Goal: Communication & Community: Answer question/provide support

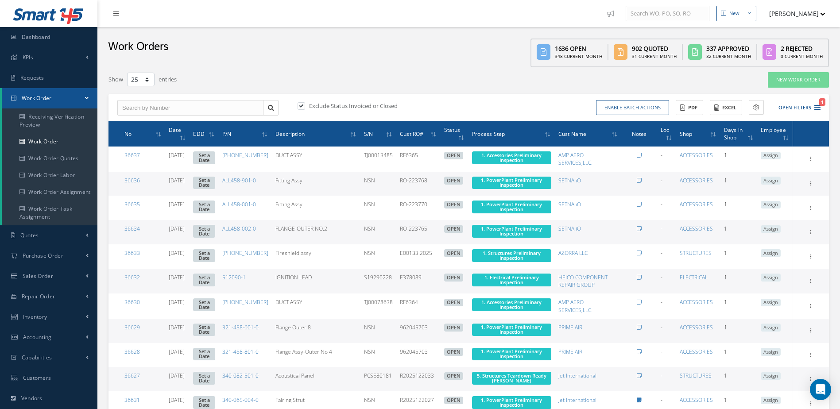
select select "25"
click at [51, 36] on link "Dashboard" at bounding box center [48, 37] width 97 height 20
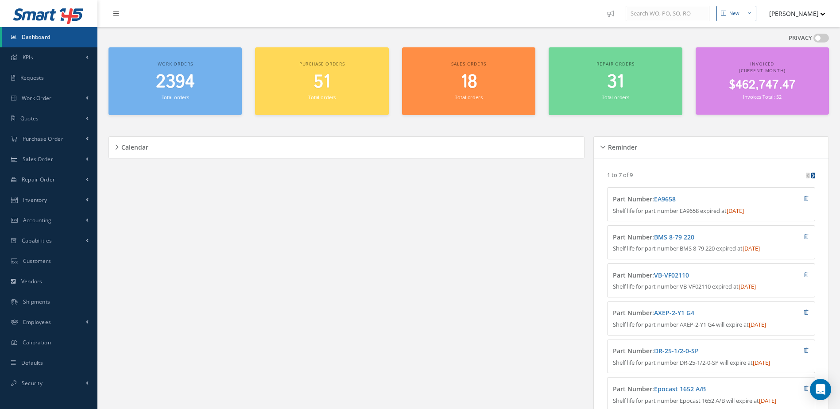
click at [174, 95] on small "Total orders" at bounding box center [175, 97] width 27 height 7
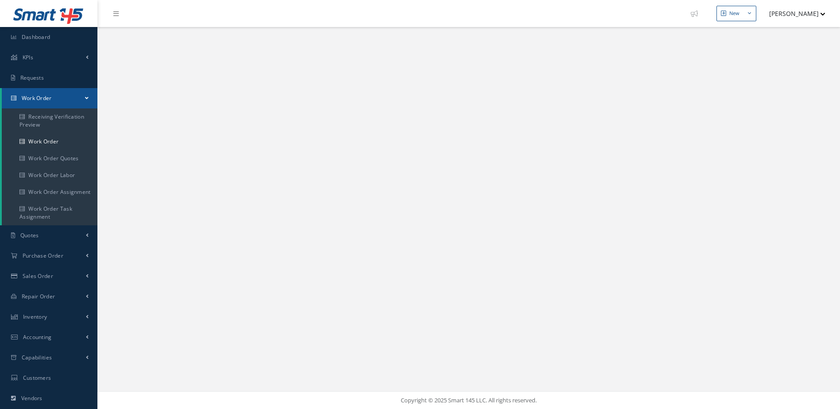
select select "25"
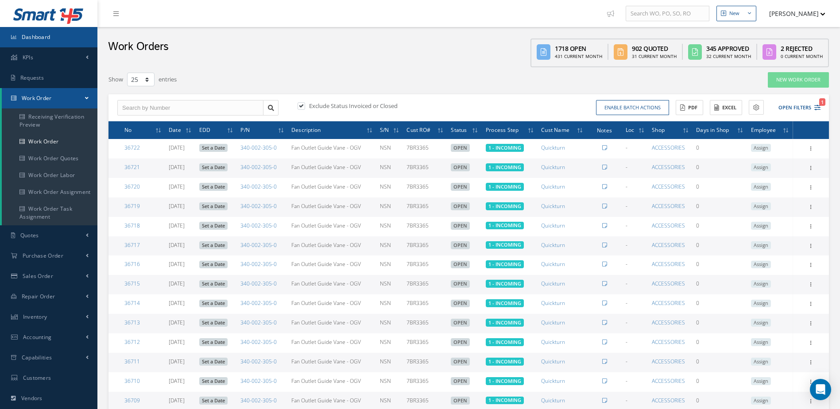
click at [59, 35] on link "Dashboard" at bounding box center [48, 37] width 97 height 20
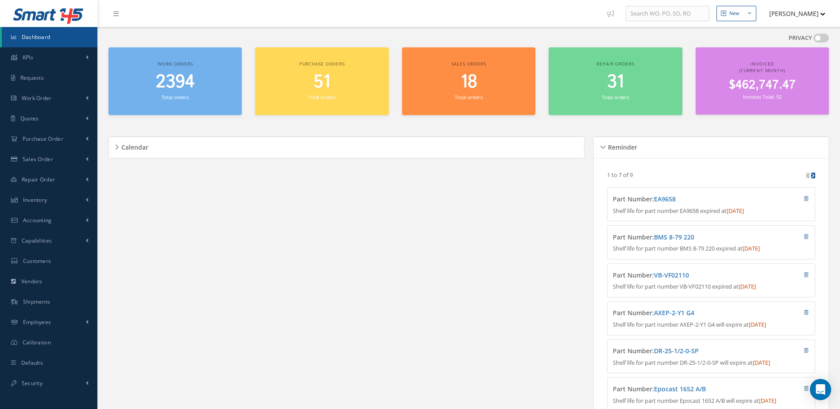
click at [29, 31] on link "Dashboard" at bounding box center [50, 37] width 96 height 20
click at [51, 36] on link "Dashboard" at bounding box center [50, 37] width 96 height 20
click at [35, 98] on span "Work Order" at bounding box center [37, 98] width 30 height 8
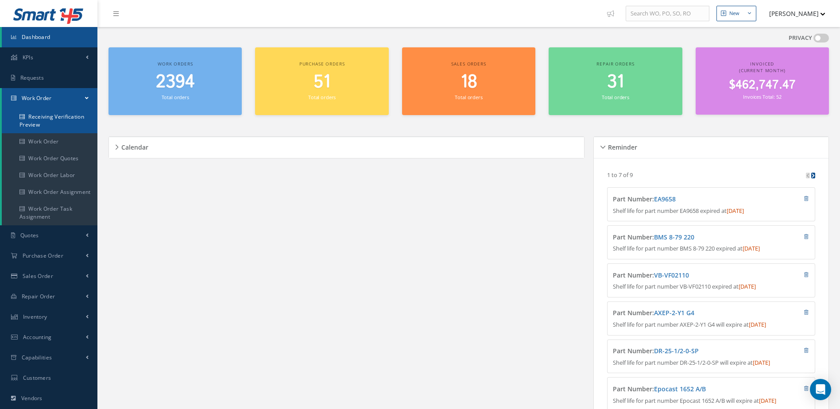
click at [39, 124] on link "Receiving Verification Preview" at bounding box center [50, 121] width 96 height 25
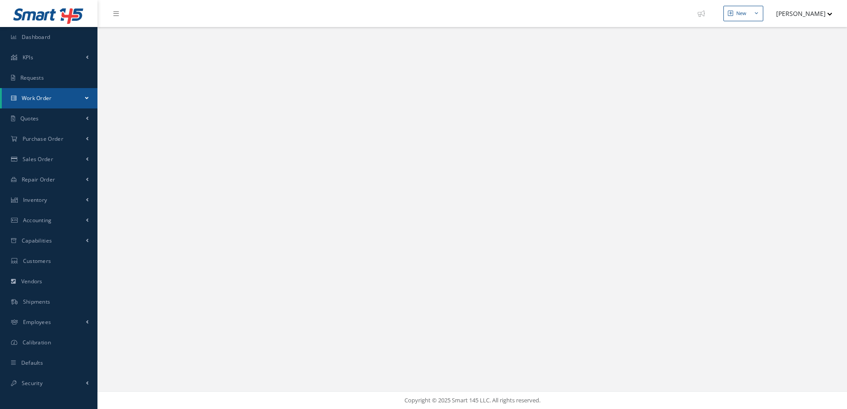
select select "25"
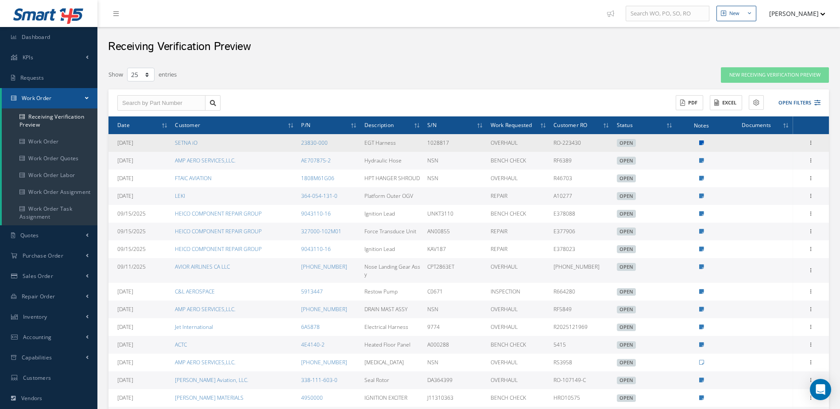
click at [702, 143] on icon at bounding box center [701, 142] width 5 height 5
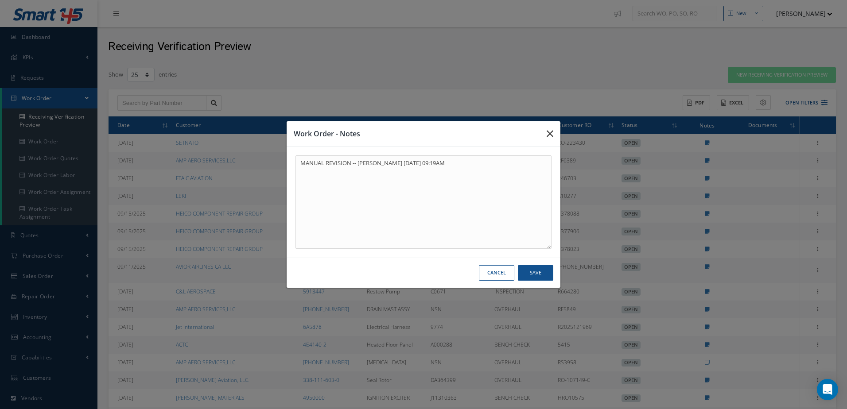
click at [553, 132] on icon "button" at bounding box center [550, 133] width 7 height 11
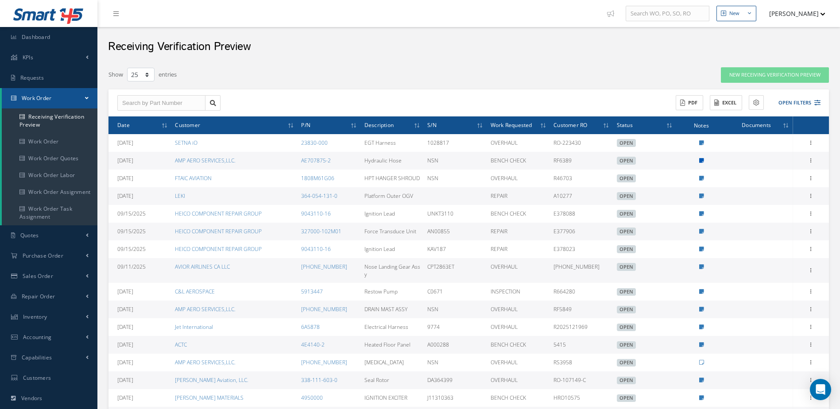
click at [701, 160] on icon at bounding box center [701, 160] width 5 height 5
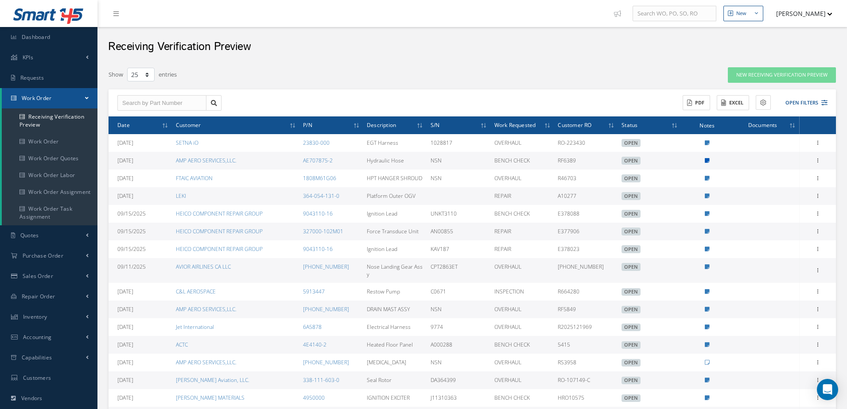
type textarea "MANUAL REVISION -- Jerry Franco 09/17/2025 07:59AM"
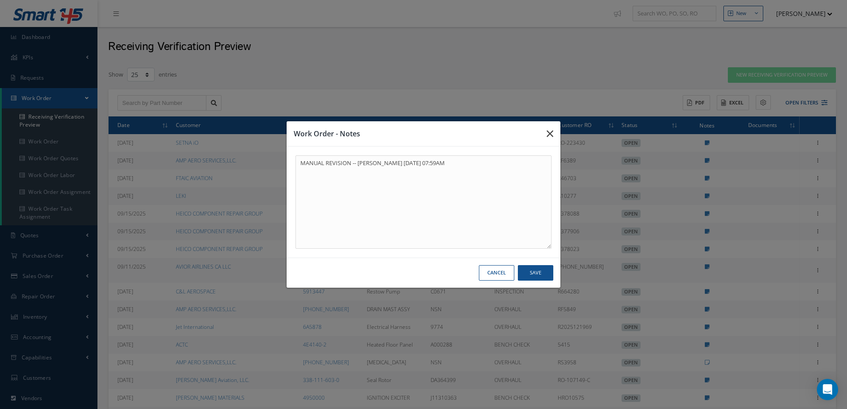
click at [550, 132] on icon "button" at bounding box center [550, 133] width 7 height 11
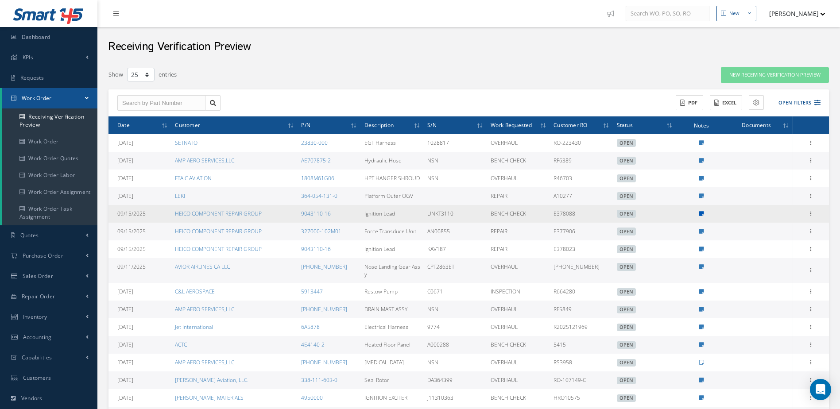
click at [703, 211] on icon at bounding box center [701, 213] width 5 height 5
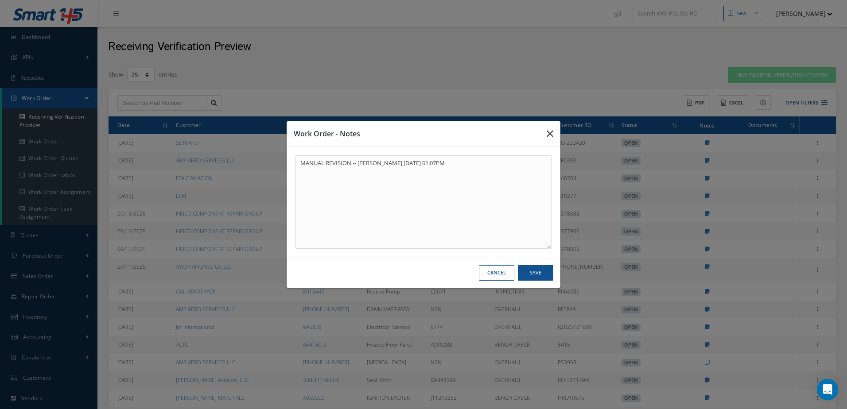
click at [548, 136] on icon "button" at bounding box center [550, 133] width 7 height 11
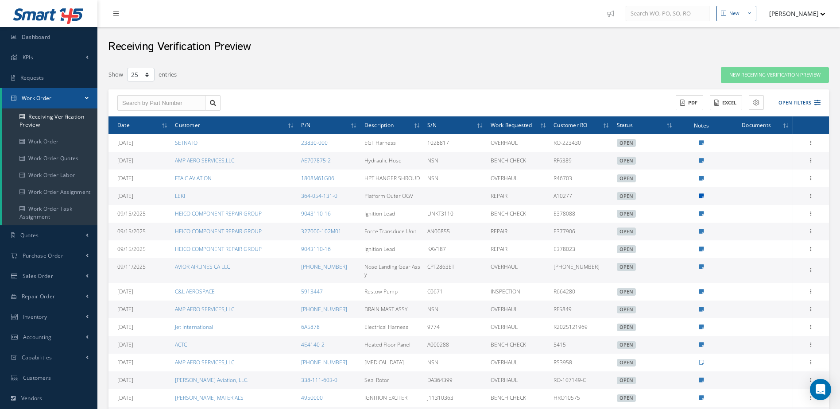
click at [702, 194] on icon at bounding box center [701, 196] width 5 height 5
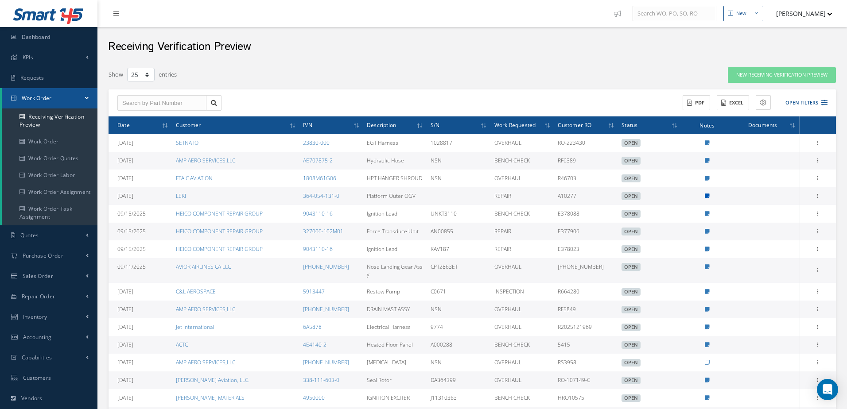
type textarea "MANUAL REVISION -- Jerry Franco 09/16/2025 03:20PM"
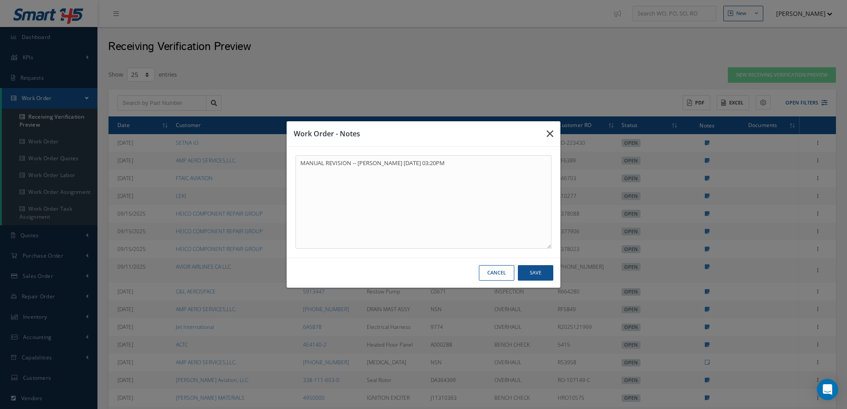
click at [543, 133] on button "button" at bounding box center [549, 133] width 21 height 25
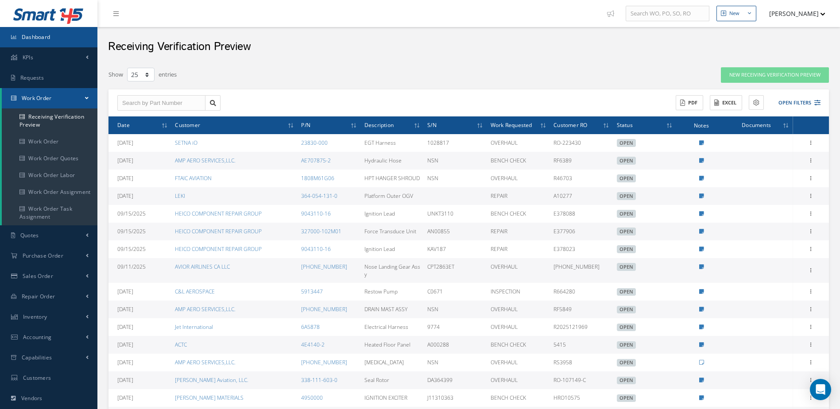
click at [32, 36] on span "Dashboard" at bounding box center [36, 37] width 29 height 8
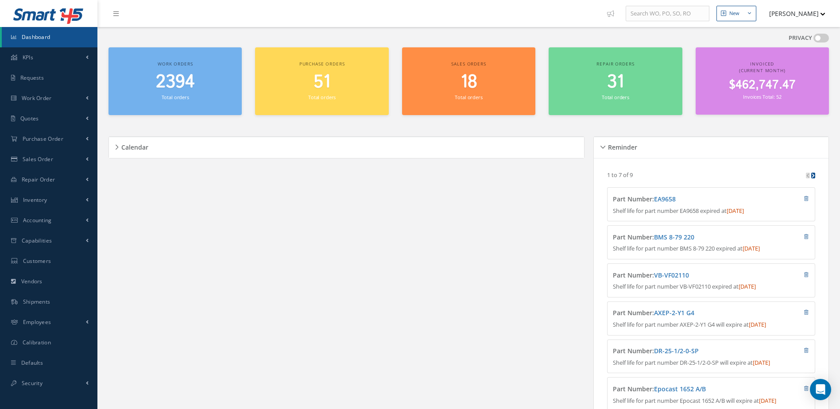
click at [58, 39] on link "Dashboard" at bounding box center [50, 37] width 96 height 20
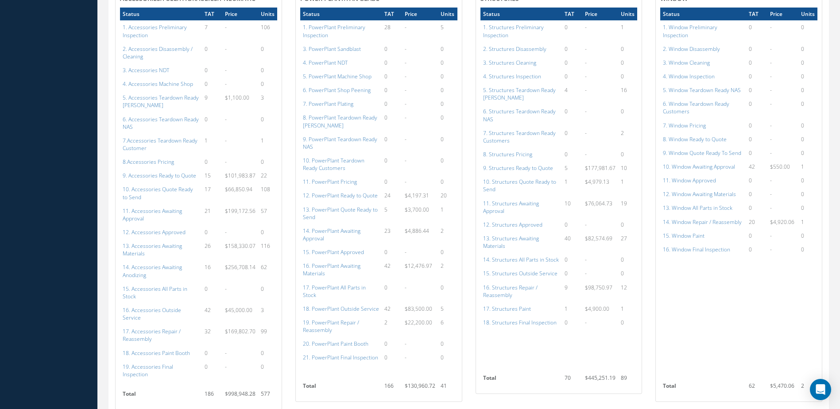
scroll to position [709, 0]
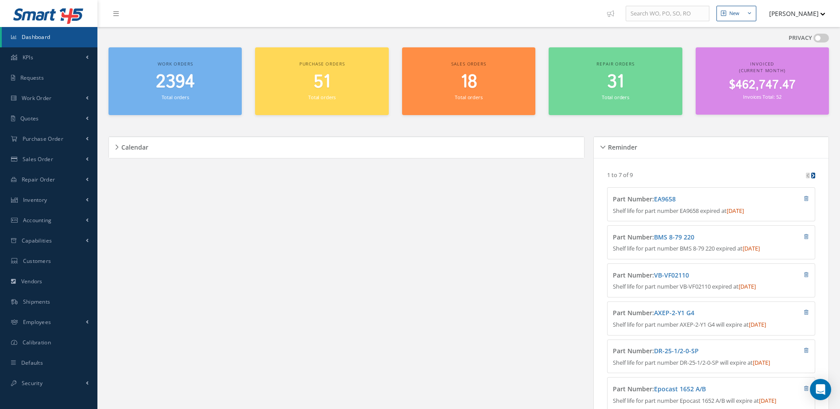
click at [164, 87] on span "2394" at bounding box center [175, 82] width 39 height 25
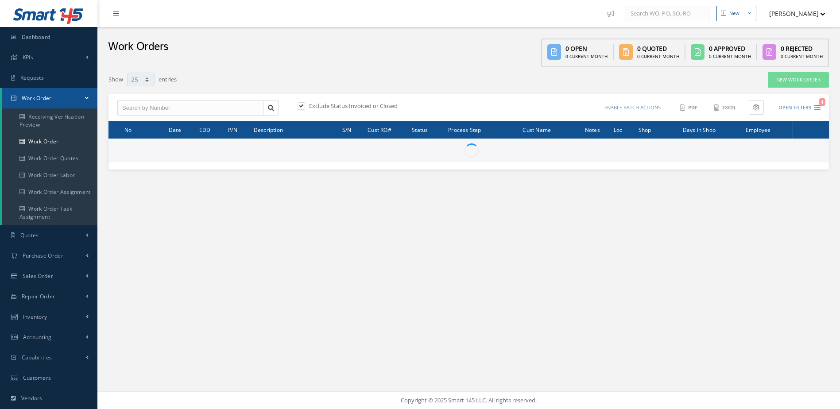
select select "25"
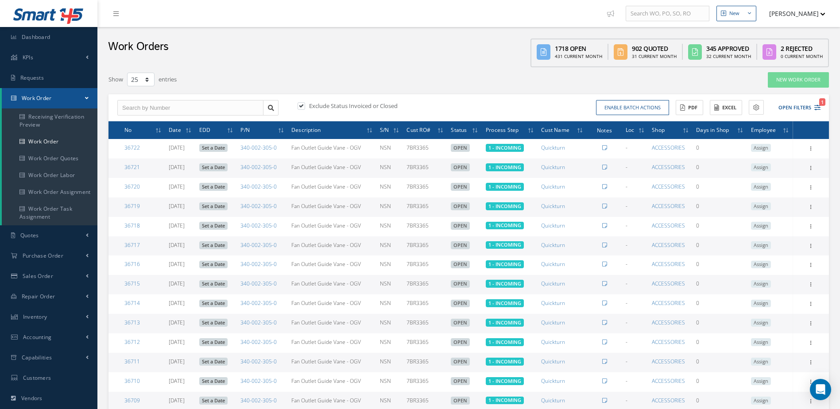
type input "All Work Request"
type input "All Work Performed"
type input "All Status"
type input "WO Part Status"
click at [798, 105] on button "Open Filters 1" at bounding box center [796, 108] width 50 height 15
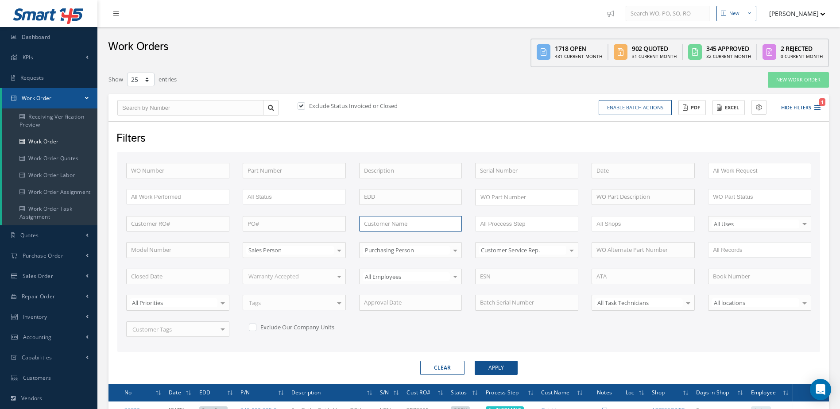
click at [405, 224] on input "text" at bounding box center [410, 224] width 103 height 16
click at [404, 244] on div "PEM-AIR TURBINE ENGINE SERVICE" at bounding box center [410, 243] width 93 height 17
type input "PEM-AIR TURBINE ENGINE SERVICE"
click at [484, 373] on button "Apply" at bounding box center [496, 368] width 43 height 14
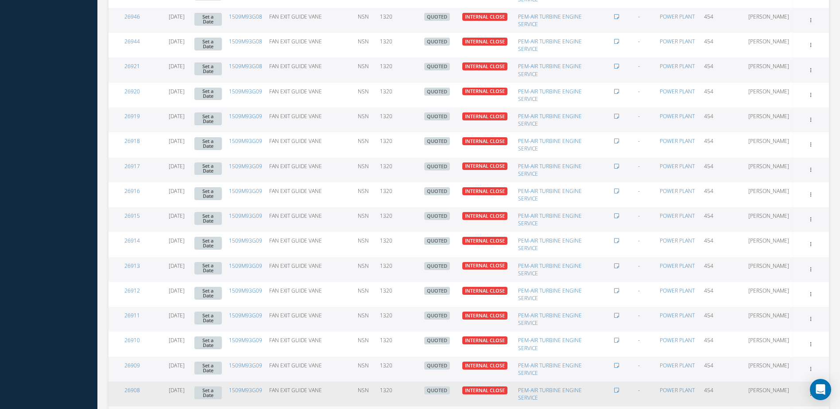
scroll to position [691, 0]
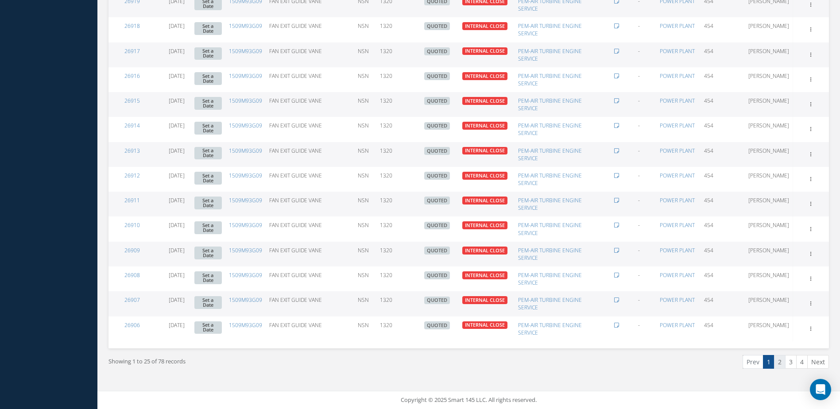
click at [784, 365] on link "2" at bounding box center [780, 362] width 12 height 14
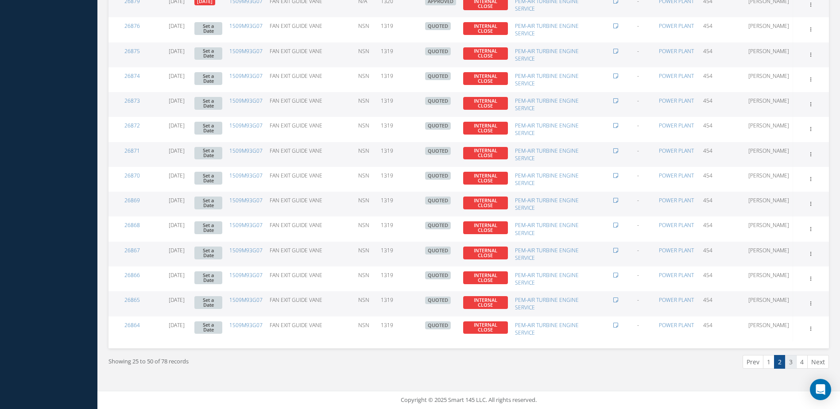
click at [791, 363] on link "3" at bounding box center [791, 362] width 12 height 14
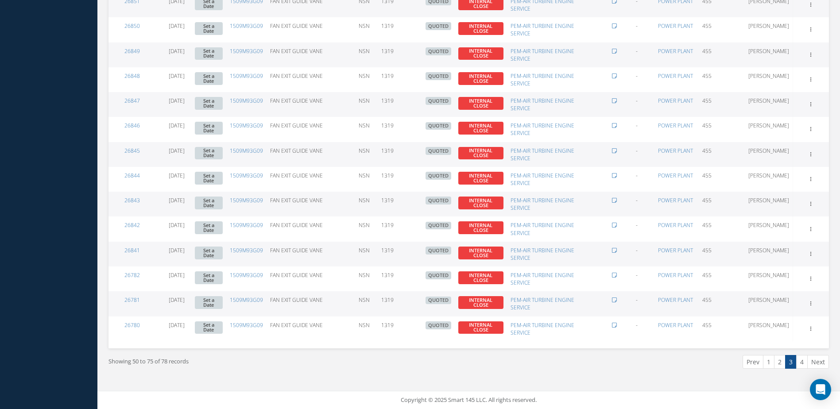
click at [800, 361] on link "4" at bounding box center [802, 362] width 12 height 14
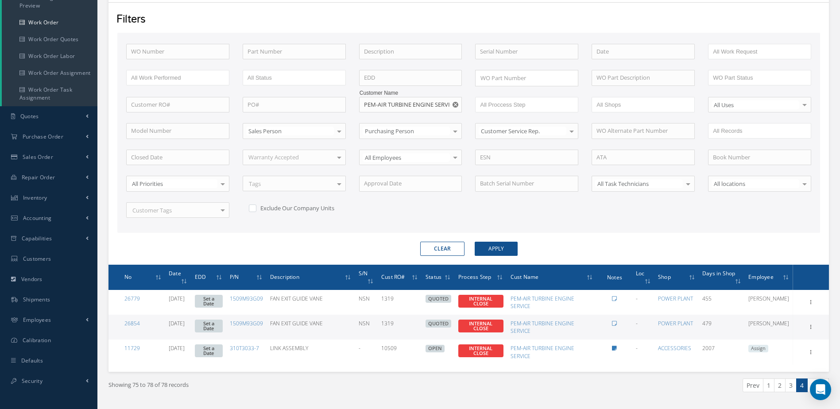
scroll to position [143, 0]
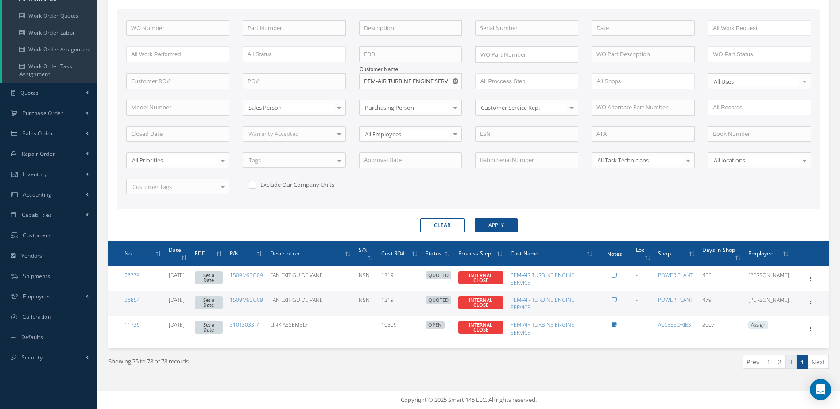
click at [788, 363] on link "3" at bounding box center [791, 362] width 12 height 14
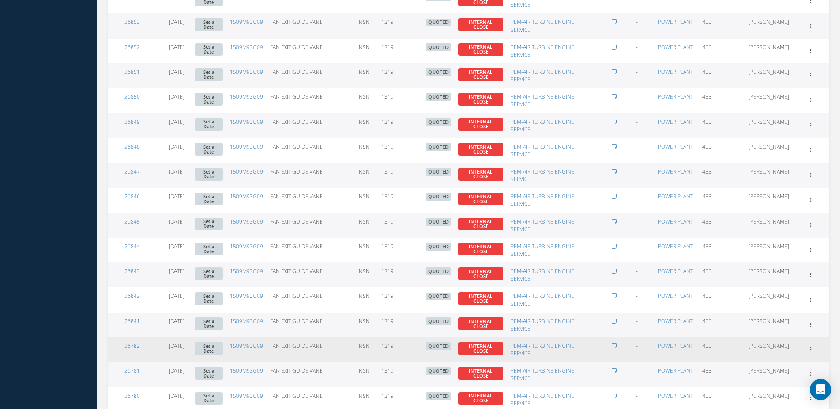
scroll to position [691, 0]
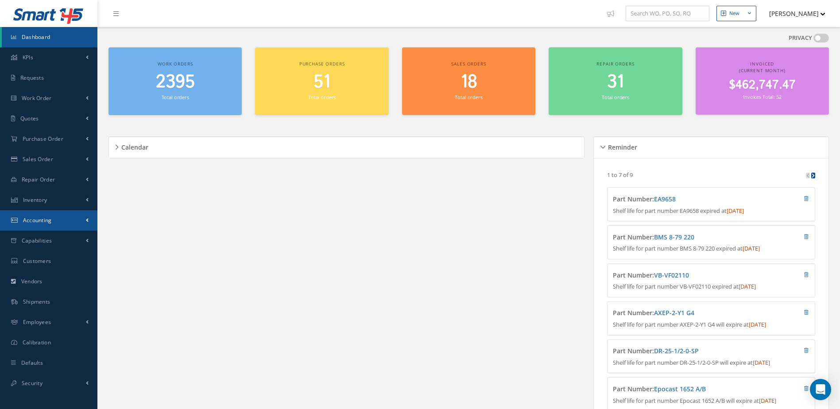
click at [41, 217] on span "Accounting" at bounding box center [37, 221] width 29 height 8
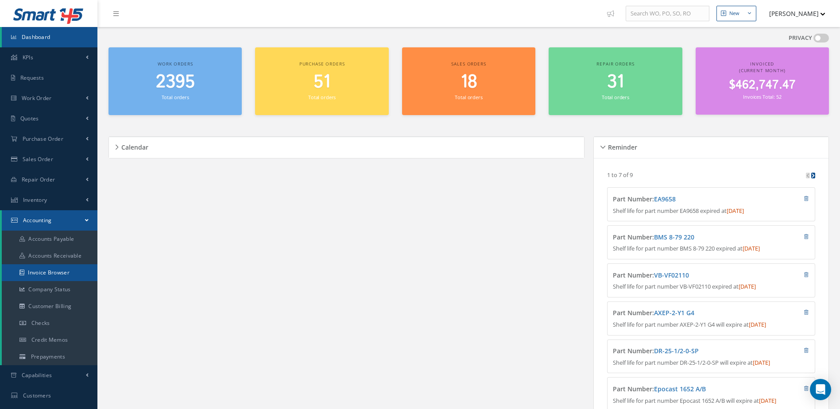
click at [60, 275] on link "Invoice Browser" at bounding box center [50, 272] width 96 height 17
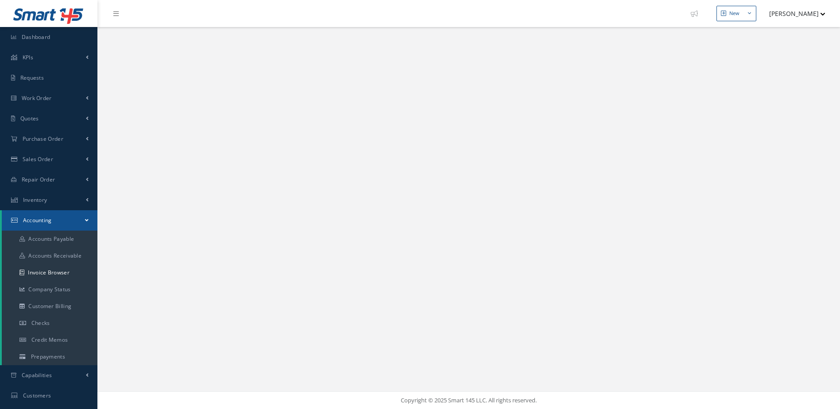
select select "25"
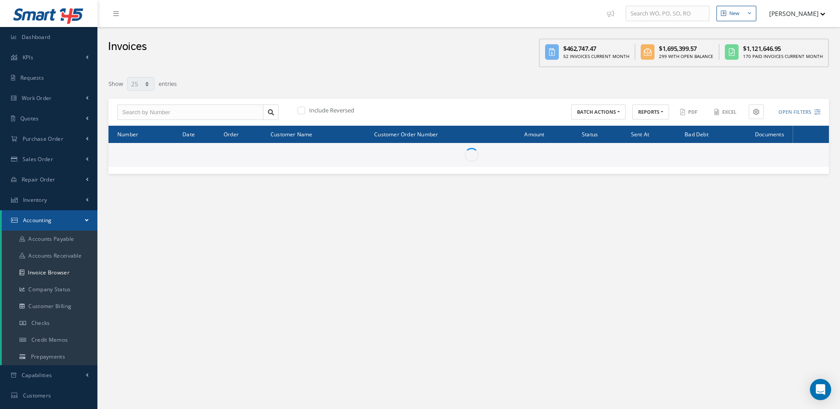
scroll to position [119, 0]
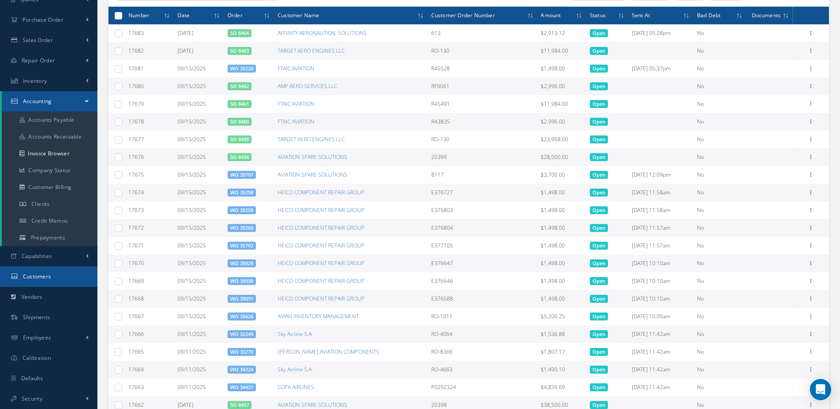
click at [52, 278] on link "Customers" at bounding box center [48, 277] width 97 height 20
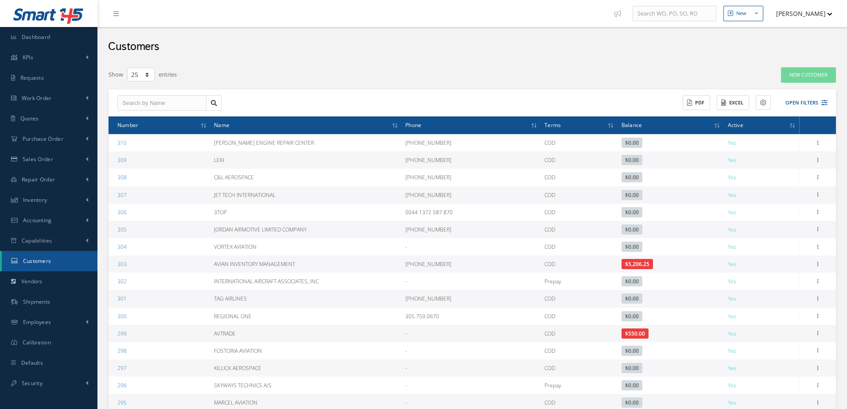
select select "25"
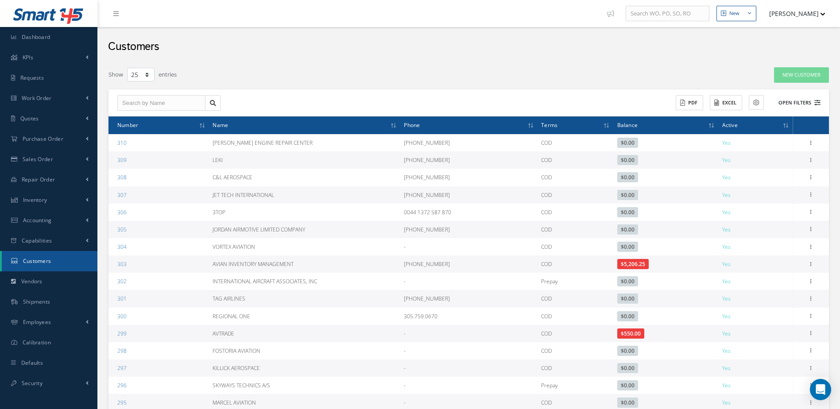
click at [795, 98] on button "Open Filters" at bounding box center [796, 103] width 50 height 15
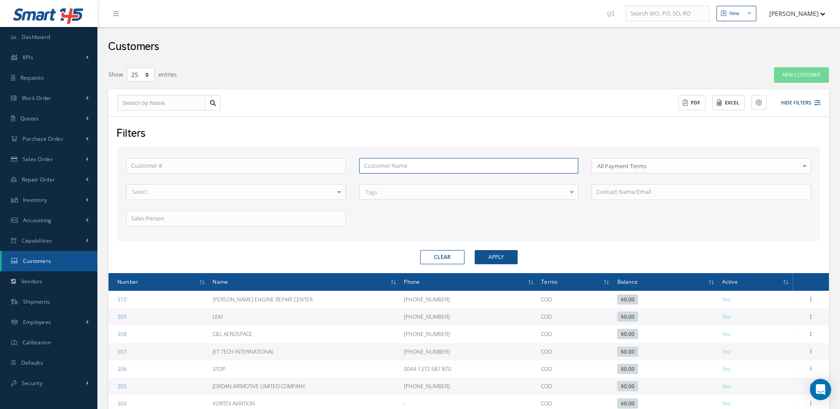
click at [423, 170] on input "text" at bounding box center [469, 166] width 220 height 16
type input "f"
type input "ft"
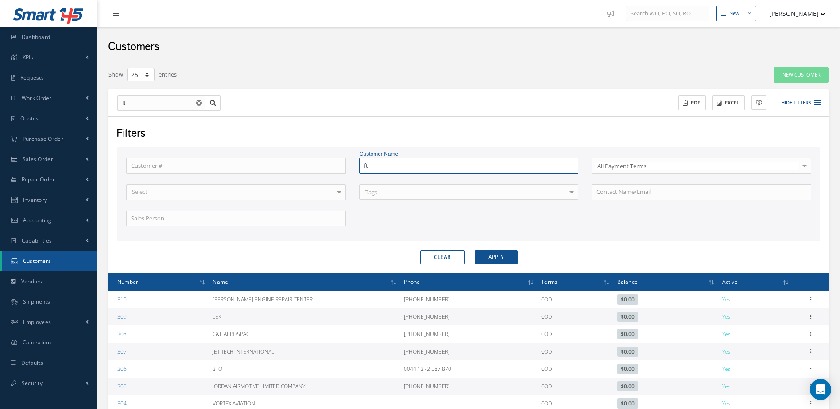
type input "fta"
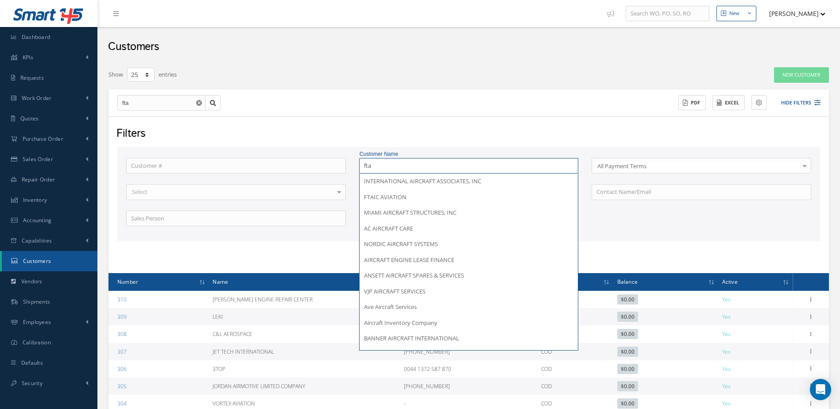
type input "ftai"
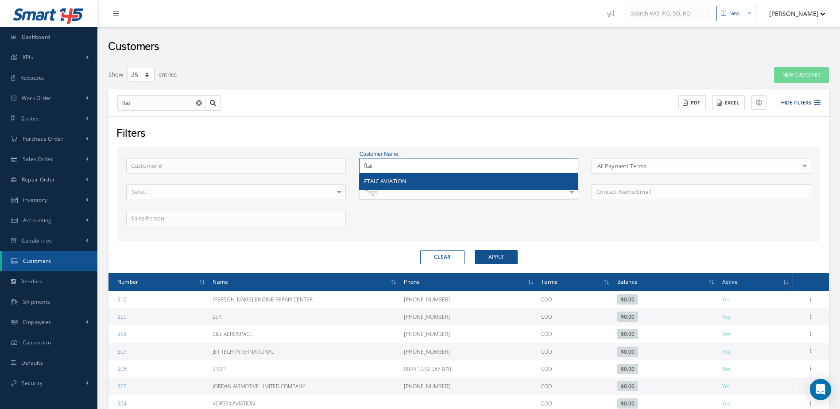
type input "ftai"
click at [410, 179] on div "FTAIC AVIATION" at bounding box center [469, 181] width 210 height 9
type input "FTAIC AVIATION"
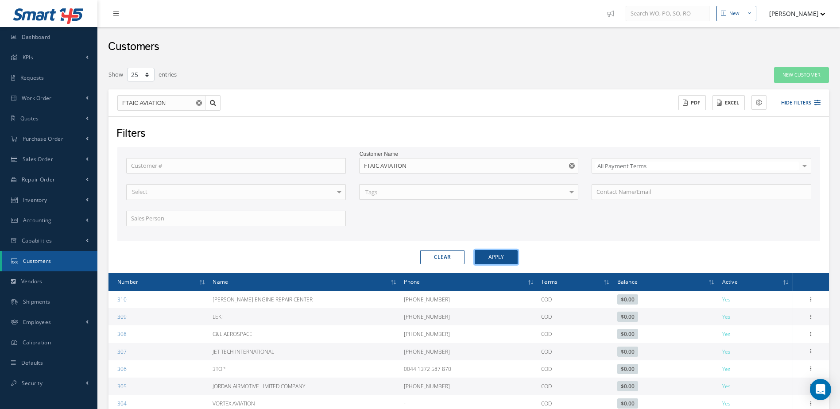
click at [509, 252] on button "Apply" at bounding box center [496, 257] width 43 height 14
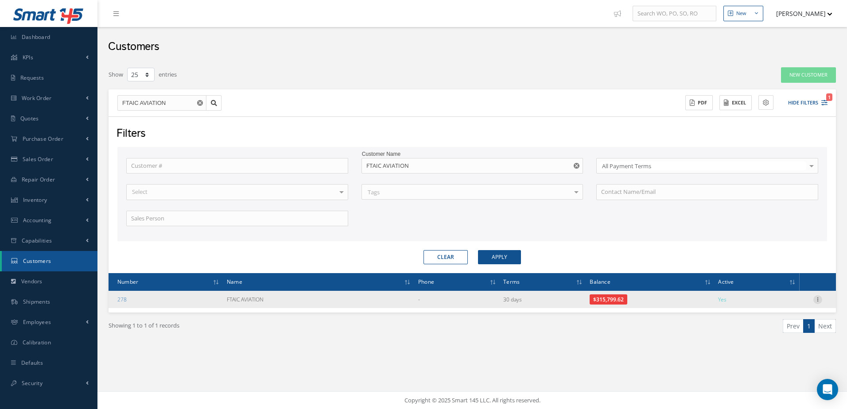
click at [816, 299] on icon at bounding box center [817, 298] width 9 height 7
click at [764, 337] on link "Send By Email" at bounding box center [777, 340] width 70 height 12
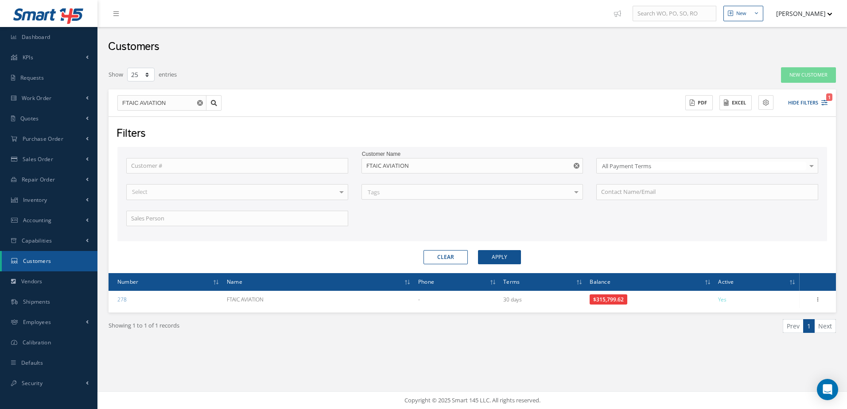
type input "Reports from Customer 278"
type textarea "Dear, Please find attached your Statement Reports of Customer 278. Please feel …"
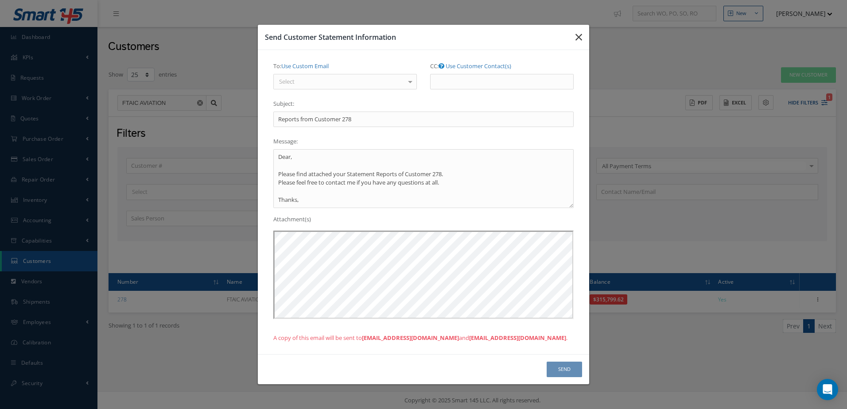
click at [581, 38] on icon "button" at bounding box center [578, 37] width 7 height 11
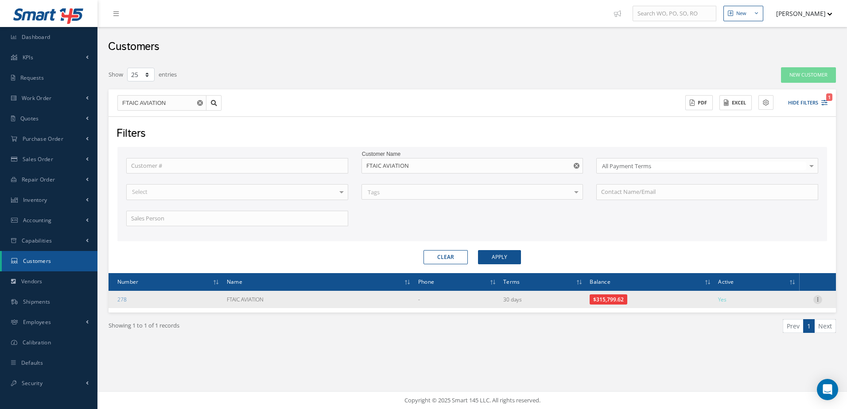
click at [816, 302] on icon at bounding box center [817, 298] width 9 height 7
click at [771, 322] on link "Edit" at bounding box center [777, 317] width 70 height 12
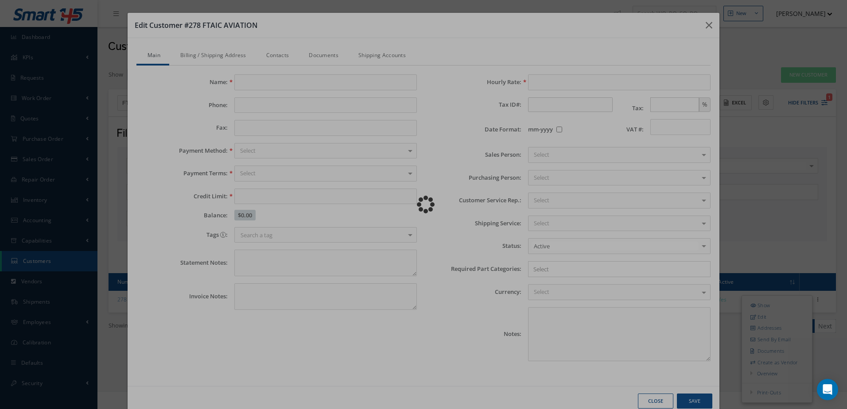
type input "FTAIC AVIATION"
type input "100000.00"
type input "100.00"
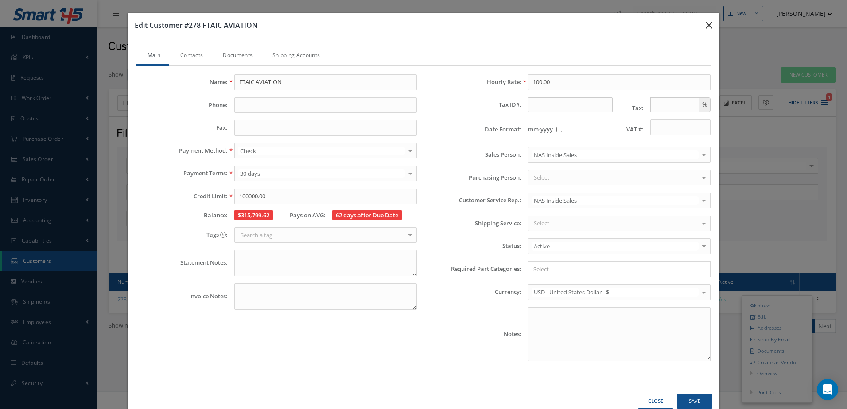
click at [706, 23] on icon "button" at bounding box center [709, 25] width 7 height 11
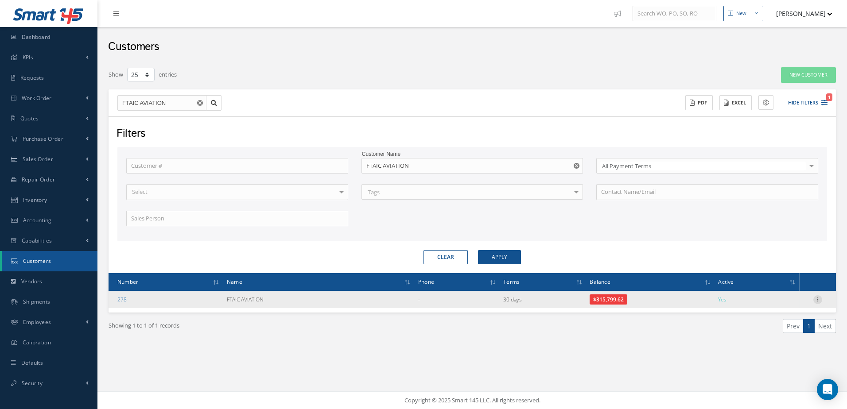
click at [816, 299] on icon at bounding box center [817, 298] width 9 height 7
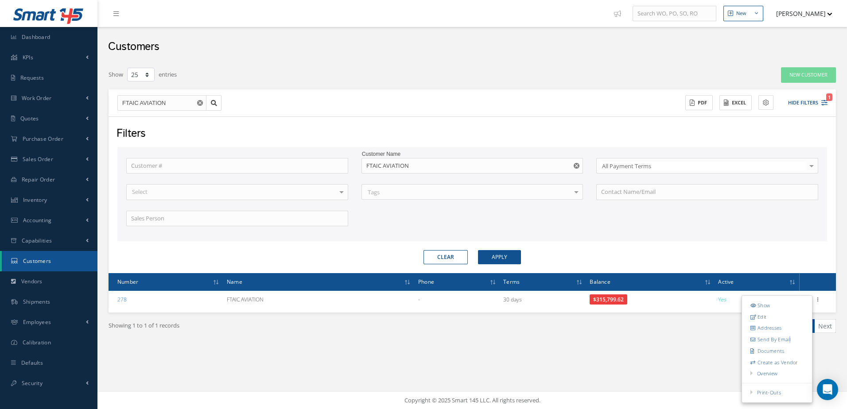
click at [789, 341] on link "Send By Email" at bounding box center [777, 340] width 70 height 12
type input "Reports from Customer 278"
type textarea "Dear, Please find attached your Statement Reports of Customer 278. Please feel …"
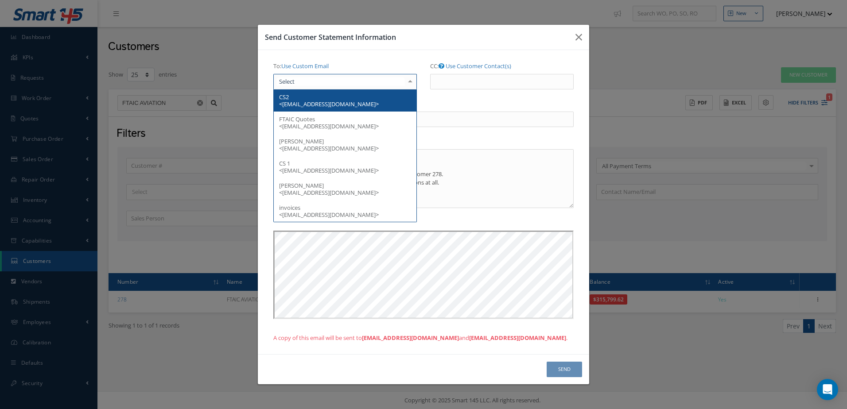
click at [346, 83] on div at bounding box center [345, 82] width 144 height 16
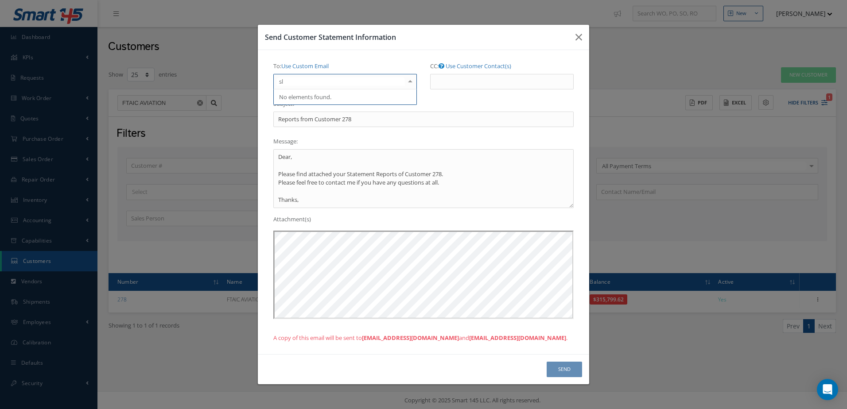
type input "s"
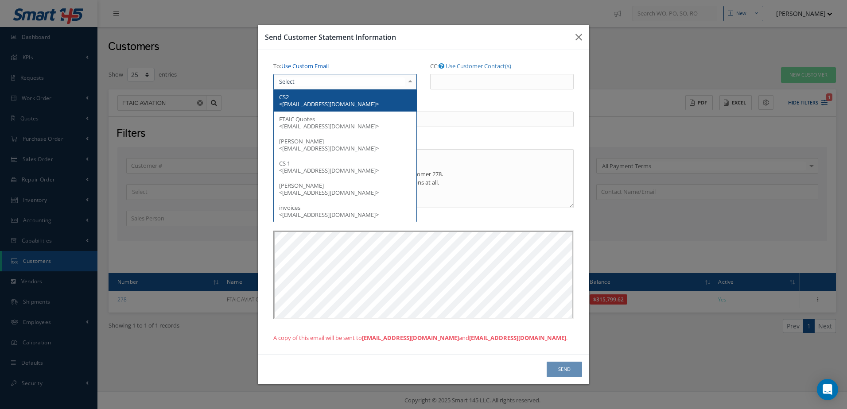
click at [317, 65] on link "Use Custom Email" at bounding box center [304, 66] width 47 height 8
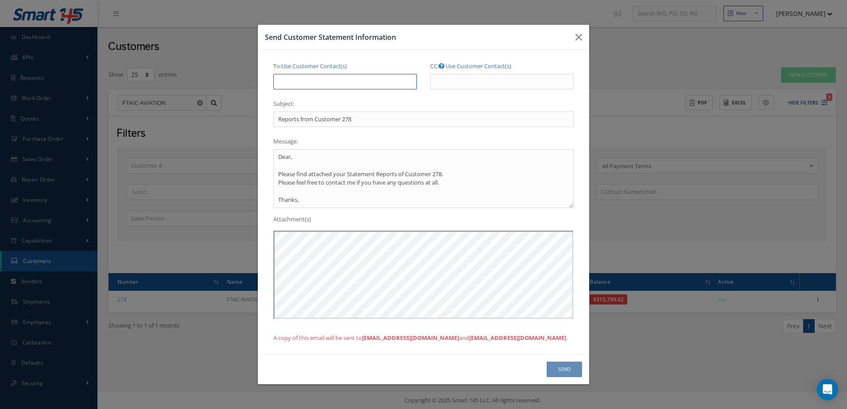
click at [307, 81] on input "To: Use Customer Contact(s)" at bounding box center [345, 82] width 144 height 16
type input "slopez@nasmro.com"
click at [574, 373] on button "Send" at bounding box center [564, 370] width 35 height 16
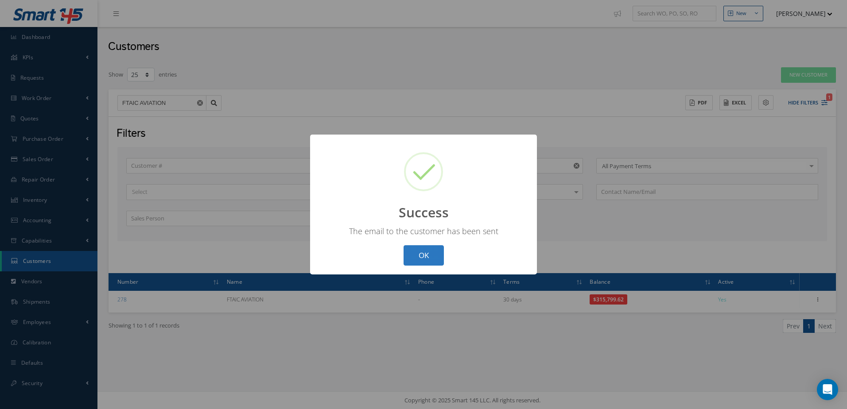
click at [427, 253] on button "OK" at bounding box center [424, 255] width 40 height 21
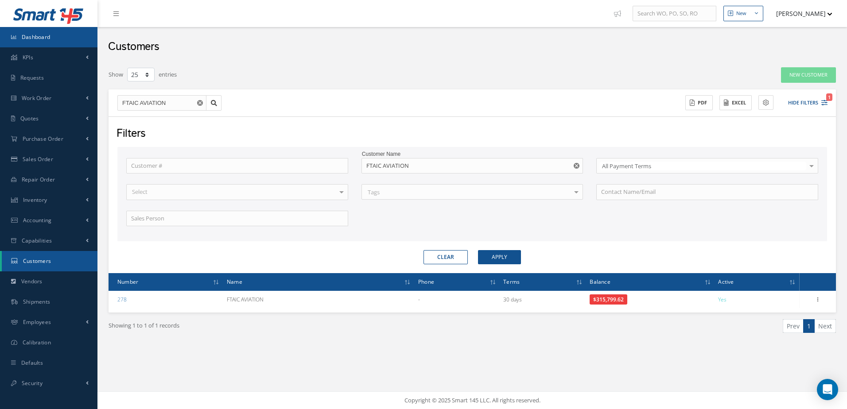
click at [37, 32] on link "Dashboard" at bounding box center [48, 37] width 97 height 20
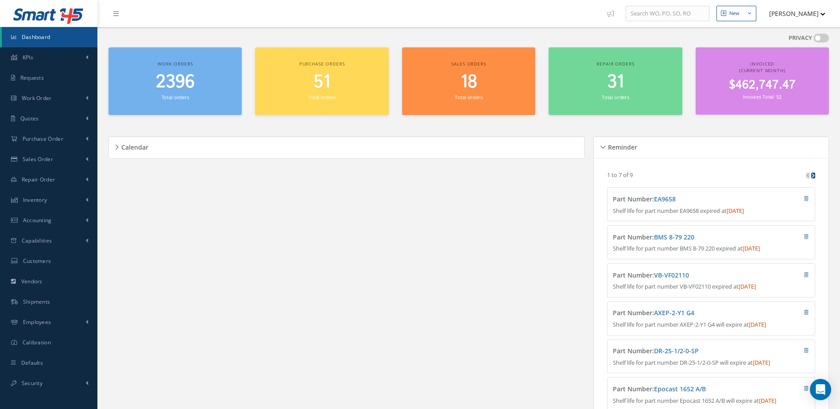
click at [186, 81] on span "2396" at bounding box center [175, 82] width 39 height 25
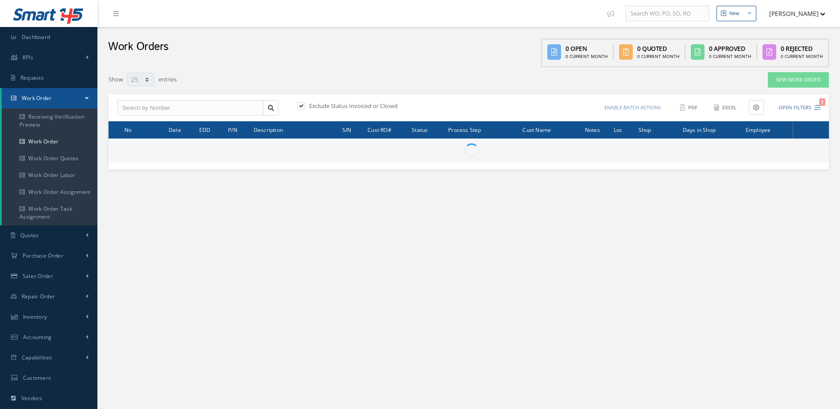
select select "25"
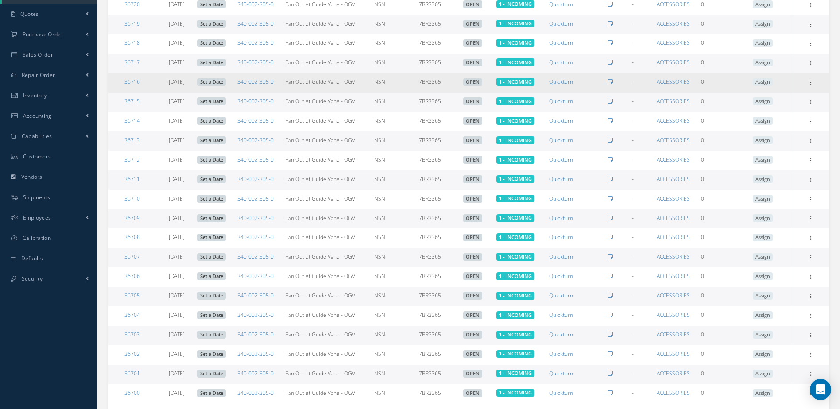
scroll to position [283, 0]
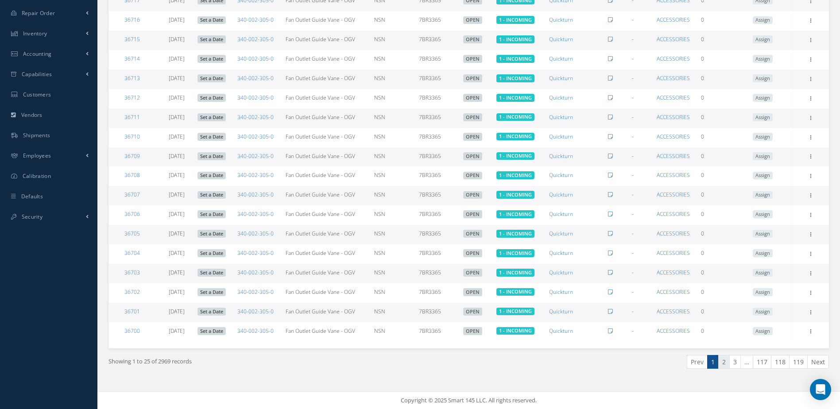
click at [724, 363] on link "2" at bounding box center [724, 362] width 12 height 14
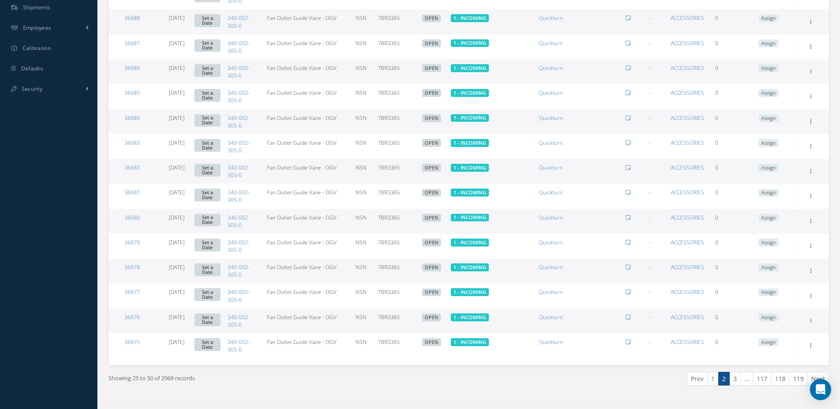
scroll to position [428, 0]
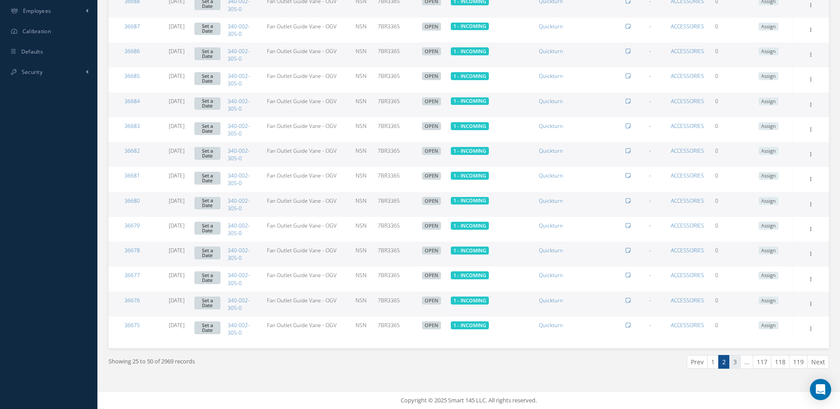
click at [733, 363] on link "3" at bounding box center [735, 362] width 12 height 14
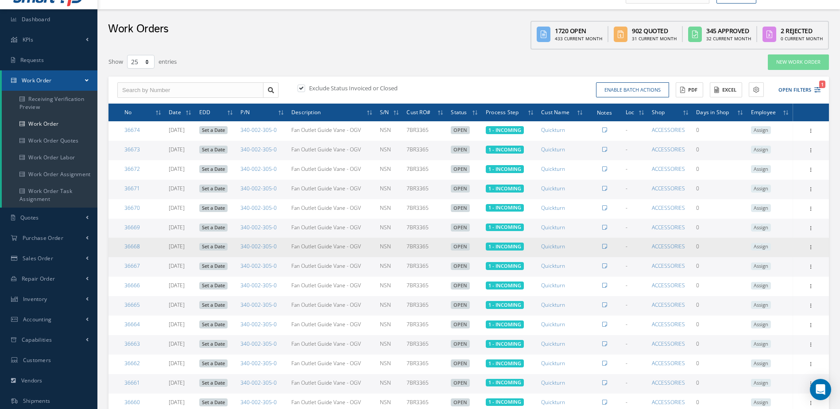
scroll to position [0, 0]
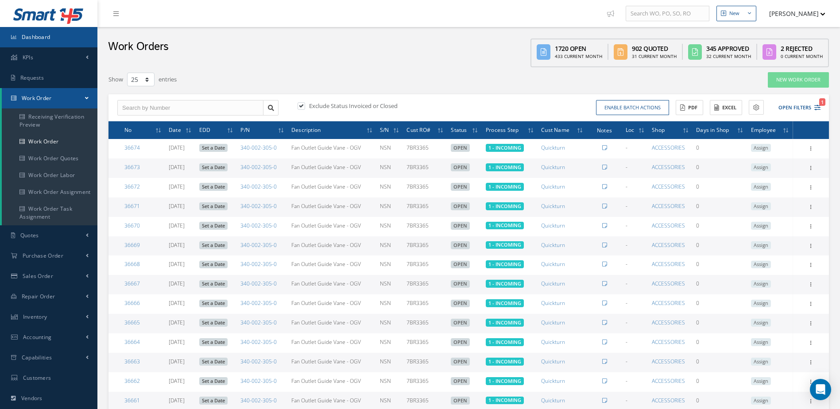
click at [47, 39] on span "Dashboard" at bounding box center [36, 37] width 29 height 8
